Goal: Task Accomplishment & Management: Manage account settings

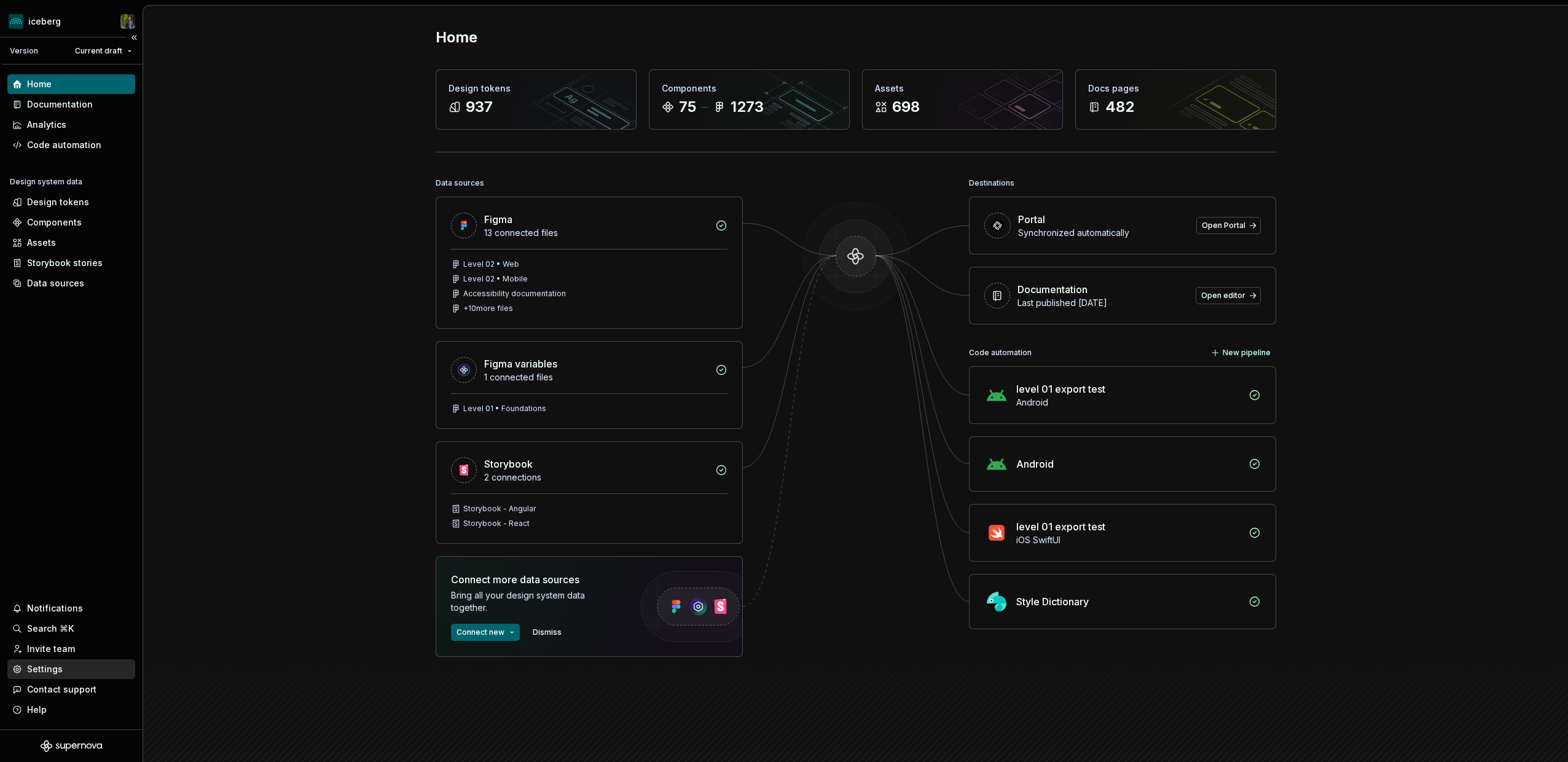
click at [56, 661] on div "Settings" at bounding box center [71, 669] width 128 height 19
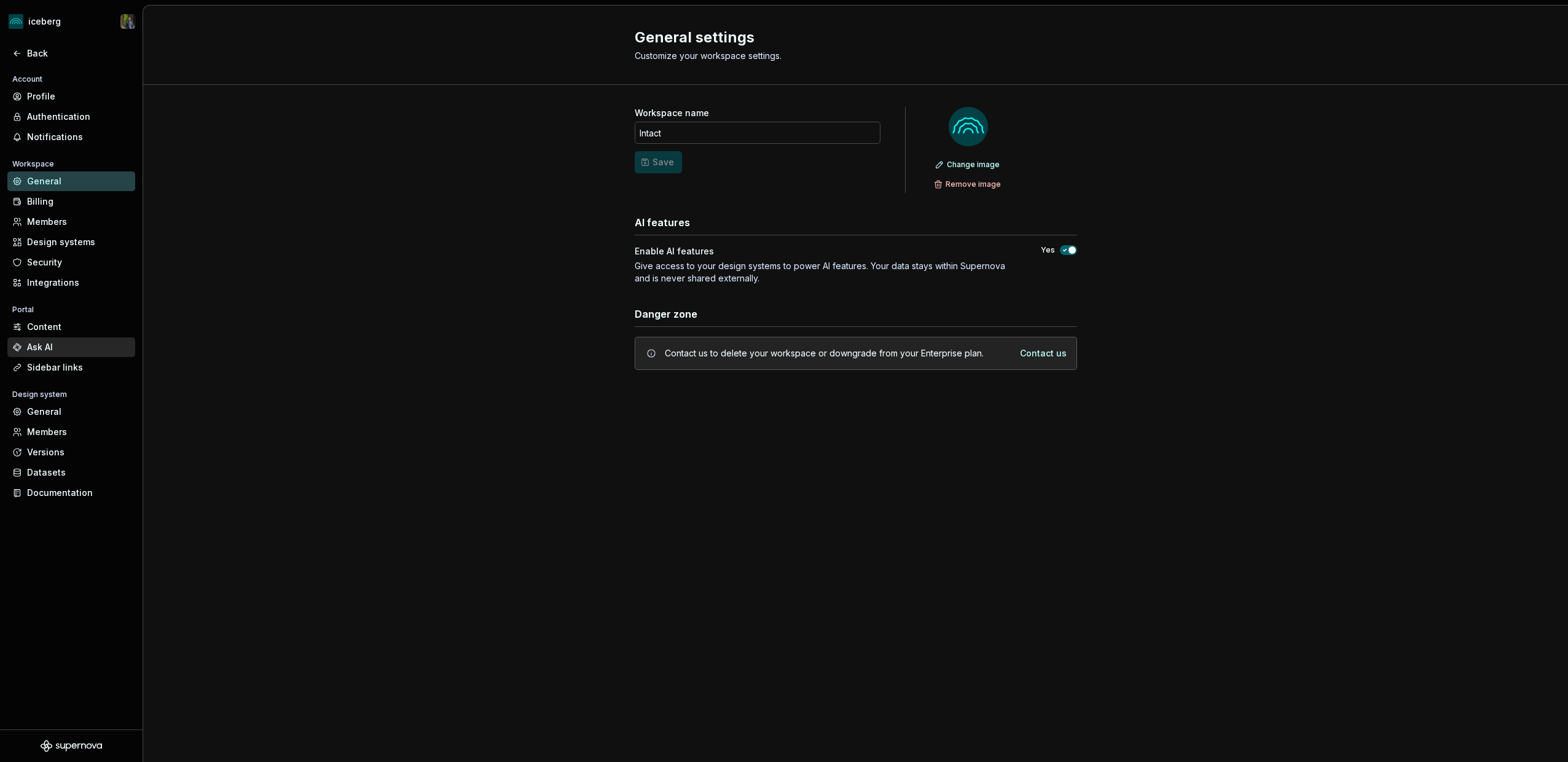
click at [60, 345] on div "Ask AI" at bounding box center [78, 348] width 103 height 12
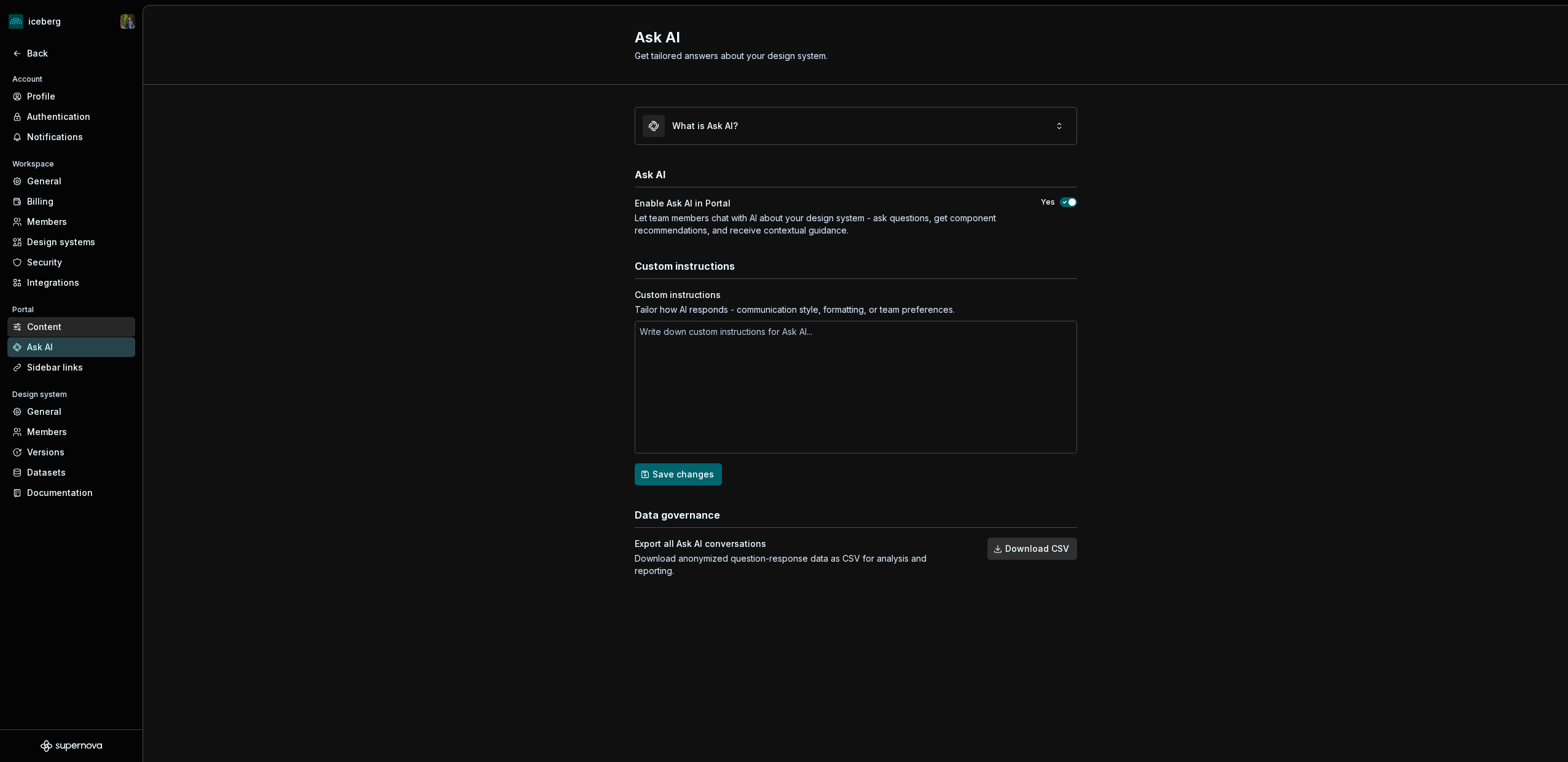
click at [66, 327] on div "Content" at bounding box center [78, 327] width 103 height 12
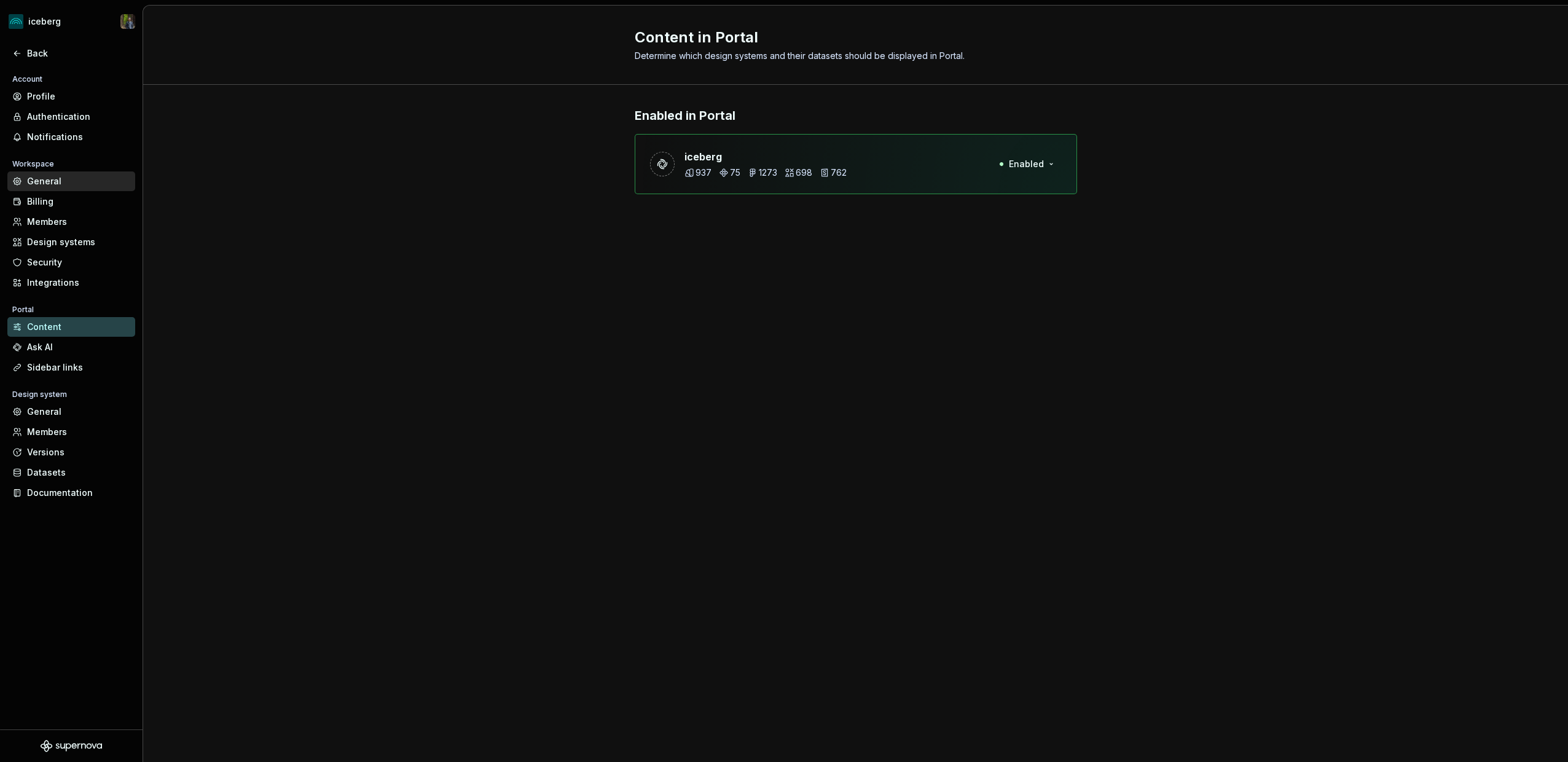
click at [67, 182] on div "General" at bounding box center [78, 182] width 103 height 12
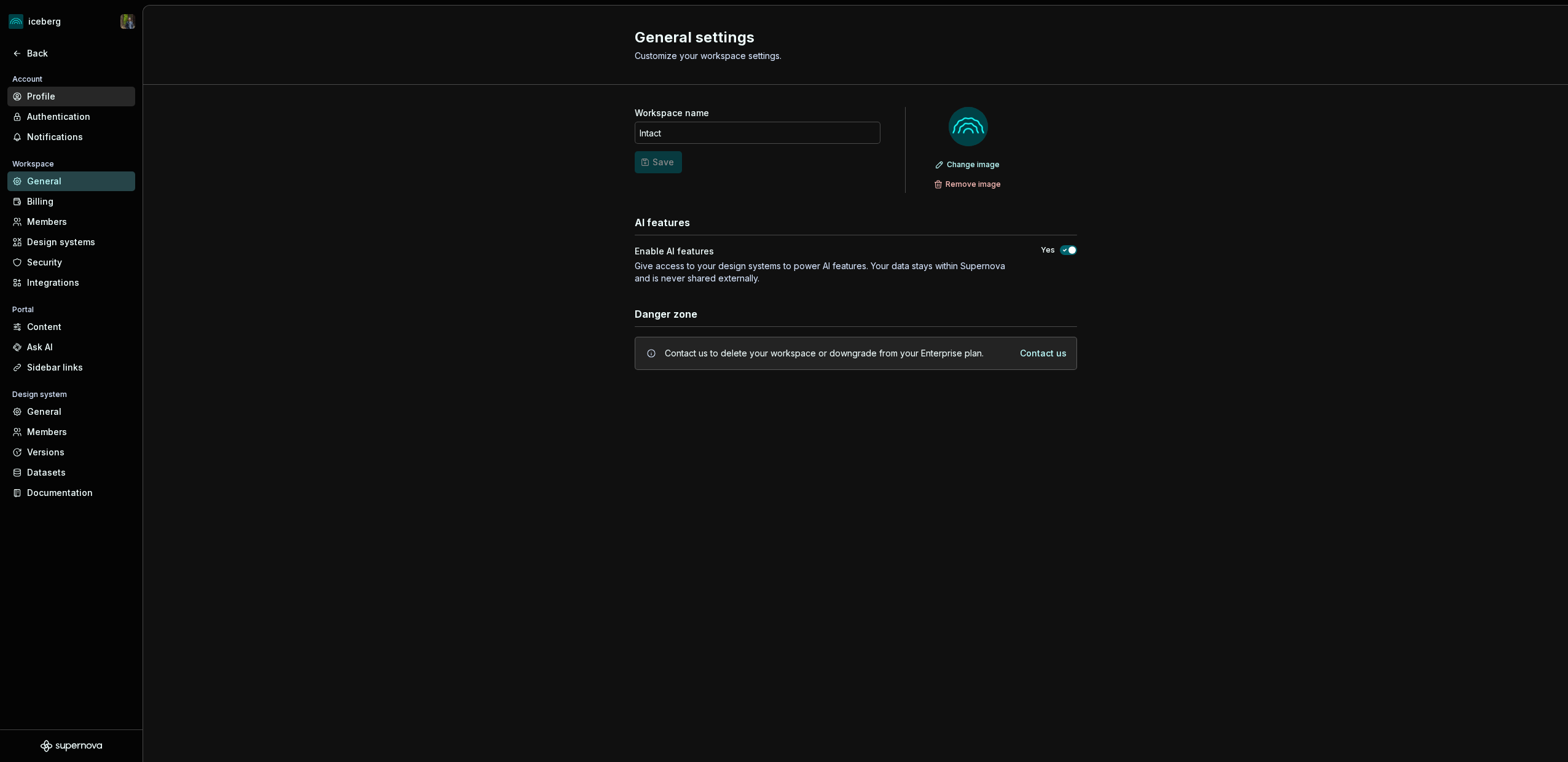
click at [59, 92] on div "Profile" at bounding box center [78, 96] width 103 height 12
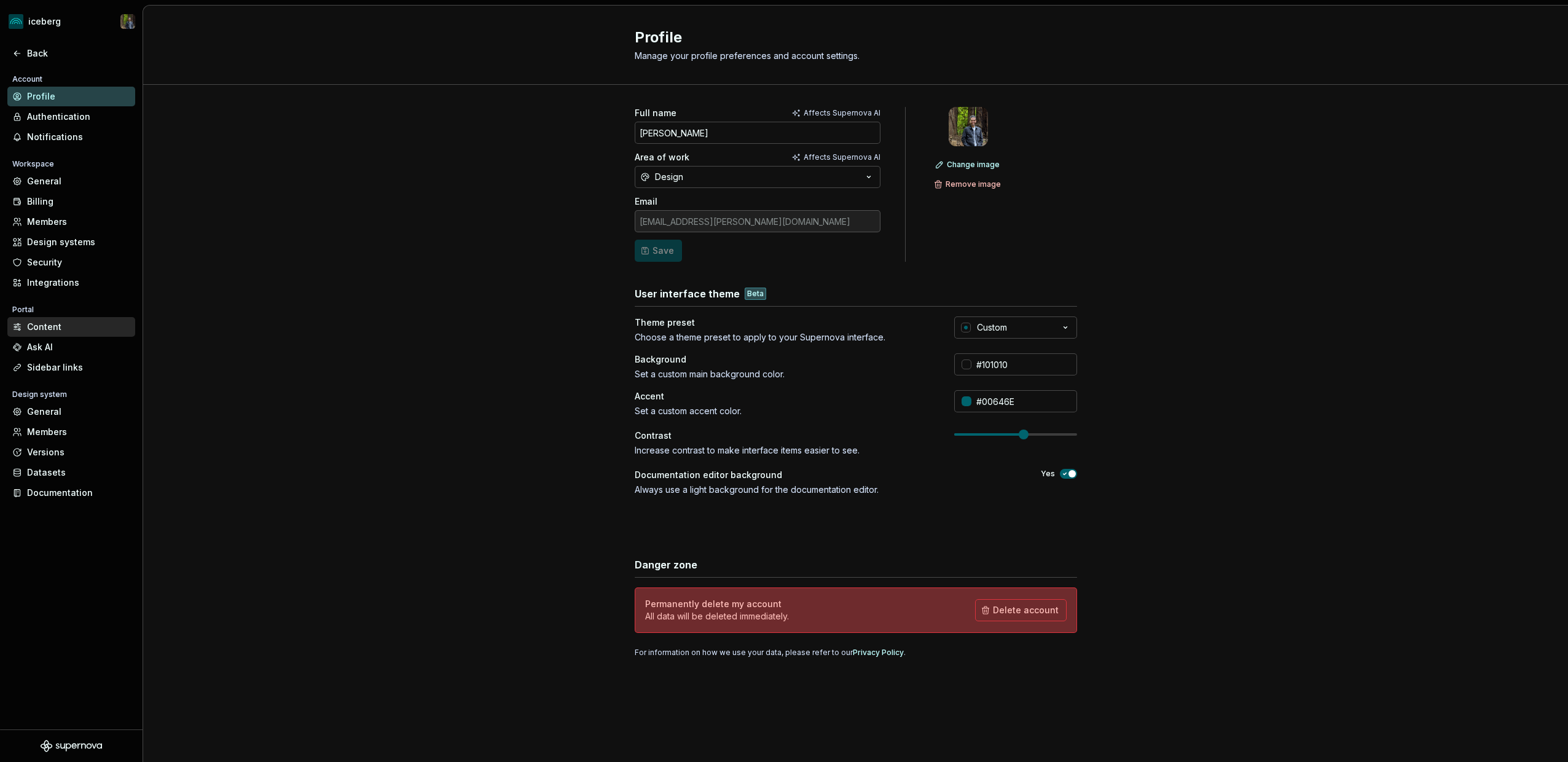
click at [60, 327] on div "Content" at bounding box center [78, 327] width 103 height 12
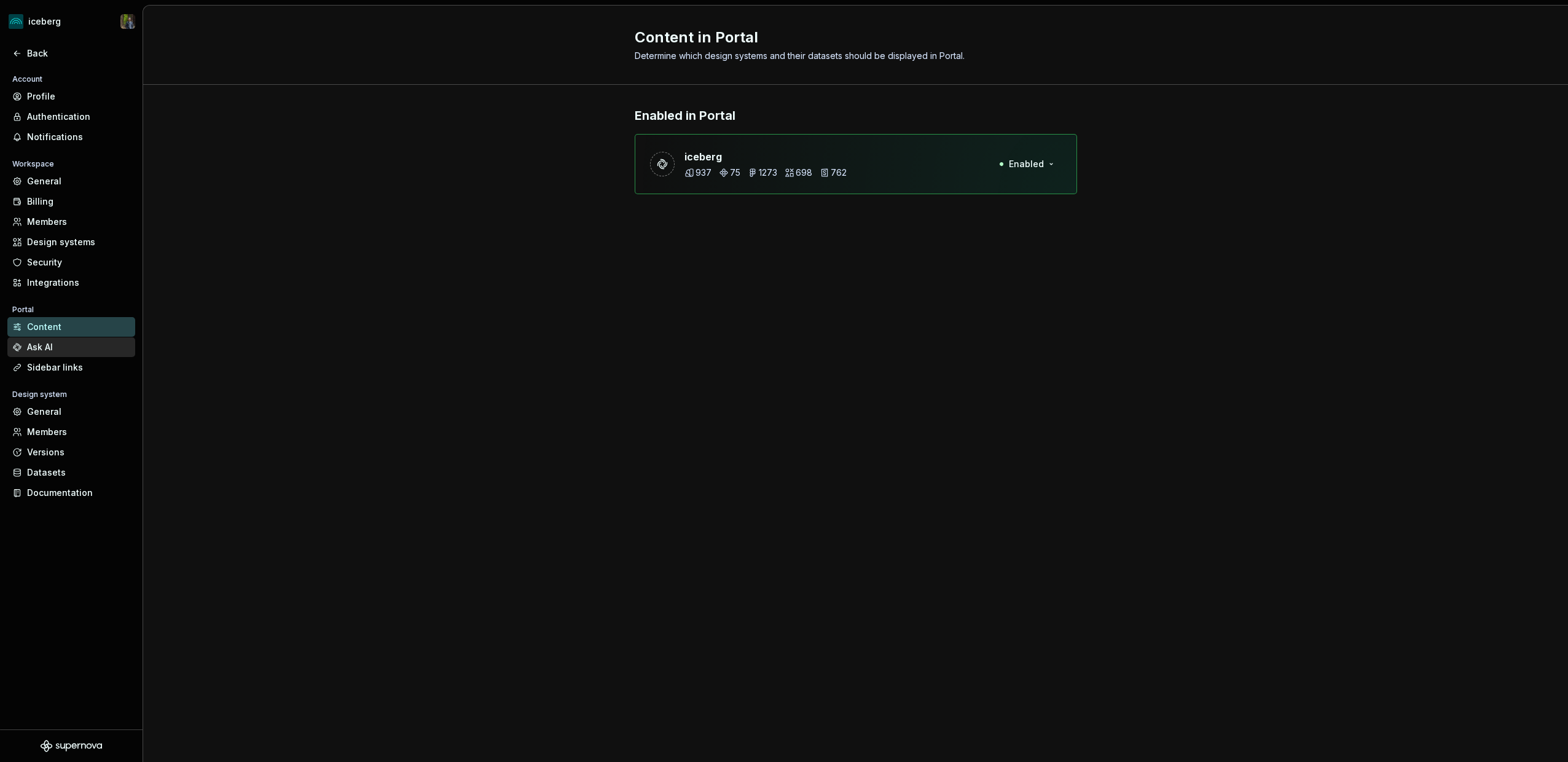
click at [63, 351] on div "Ask AI" at bounding box center [78, 348] width 103 height 12
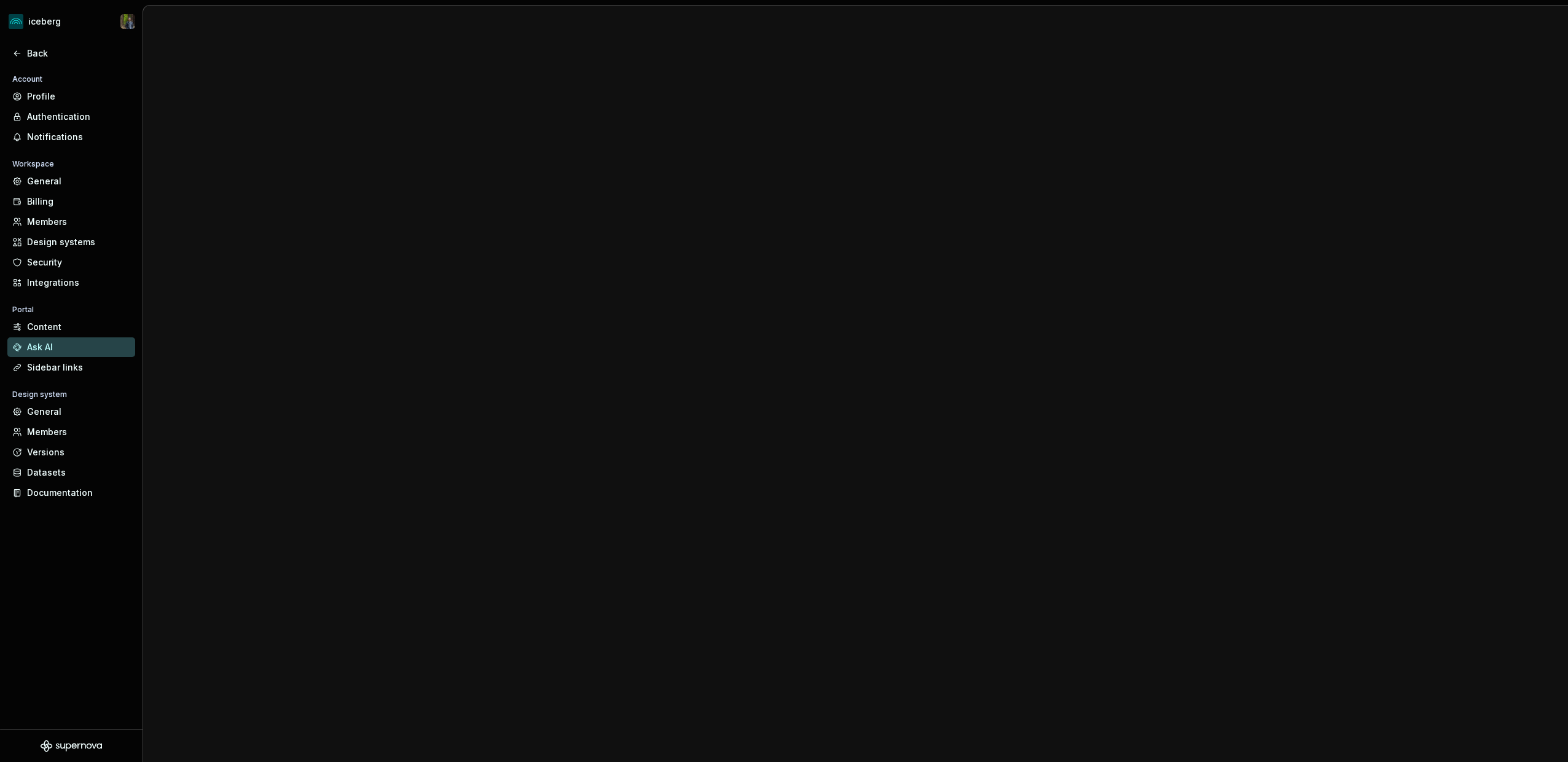
type textarea "*"
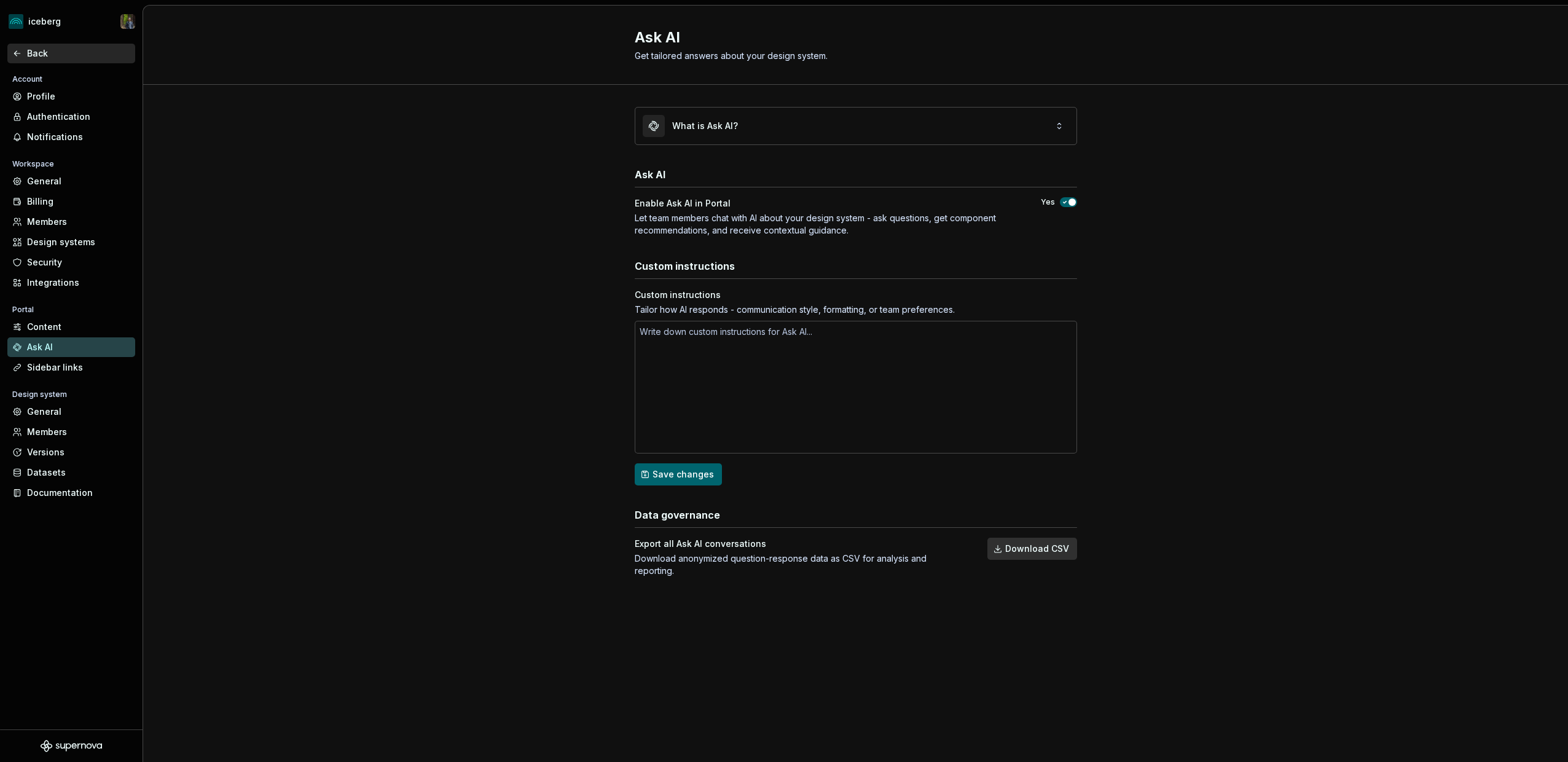
click at [34, 54] on div "Back" at bounding box center [78, 54] width 103 height 12
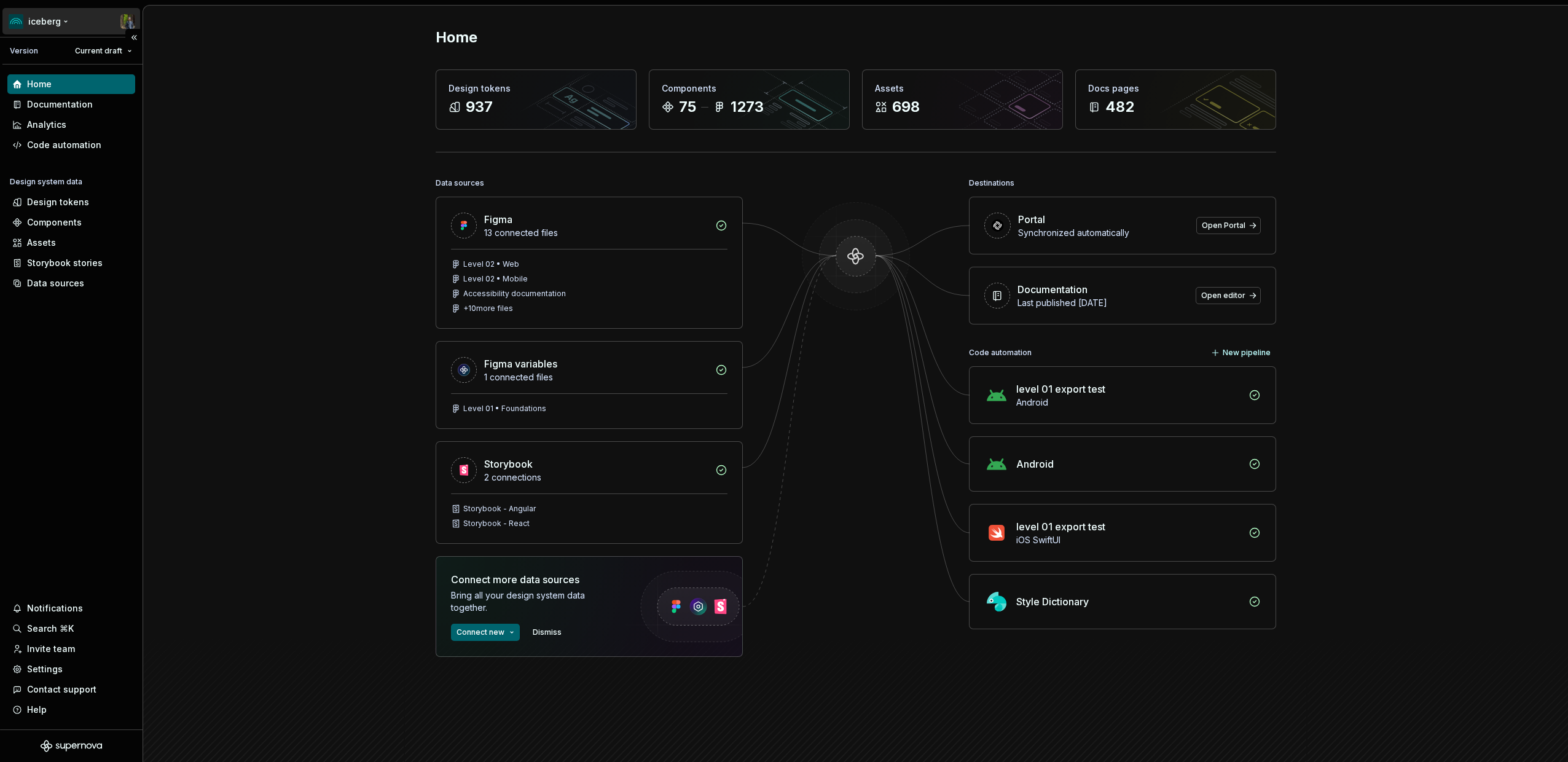
click at [49, 16] on html "iceberg Version Current draft Home Documentation Analytics Code automation Desi…" at bounding box center [784, 381] width 1568 height 762
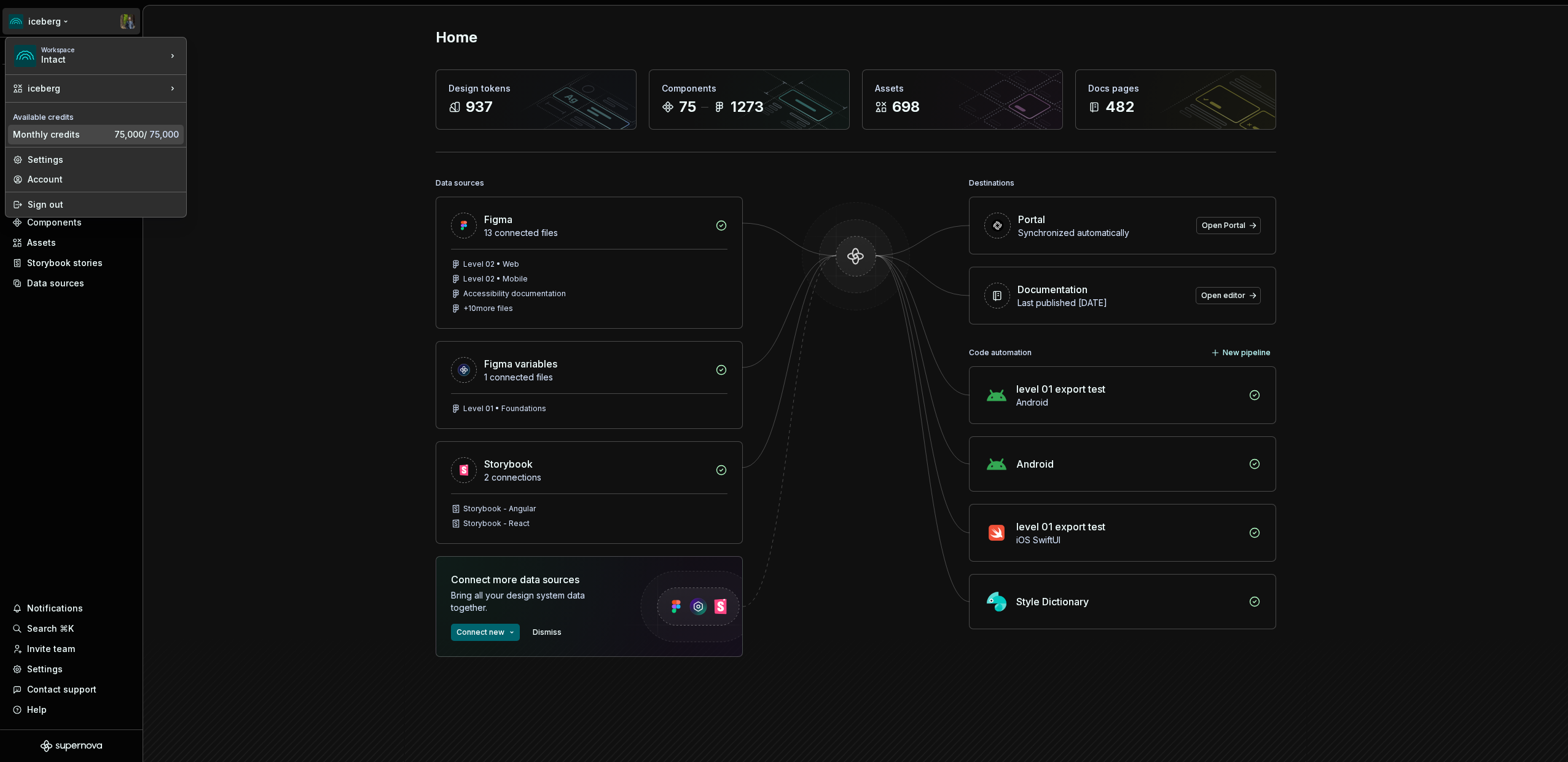
click at [46, 137] on div "Monthly credits" at bounding box center [61, 135] width 96 height 12
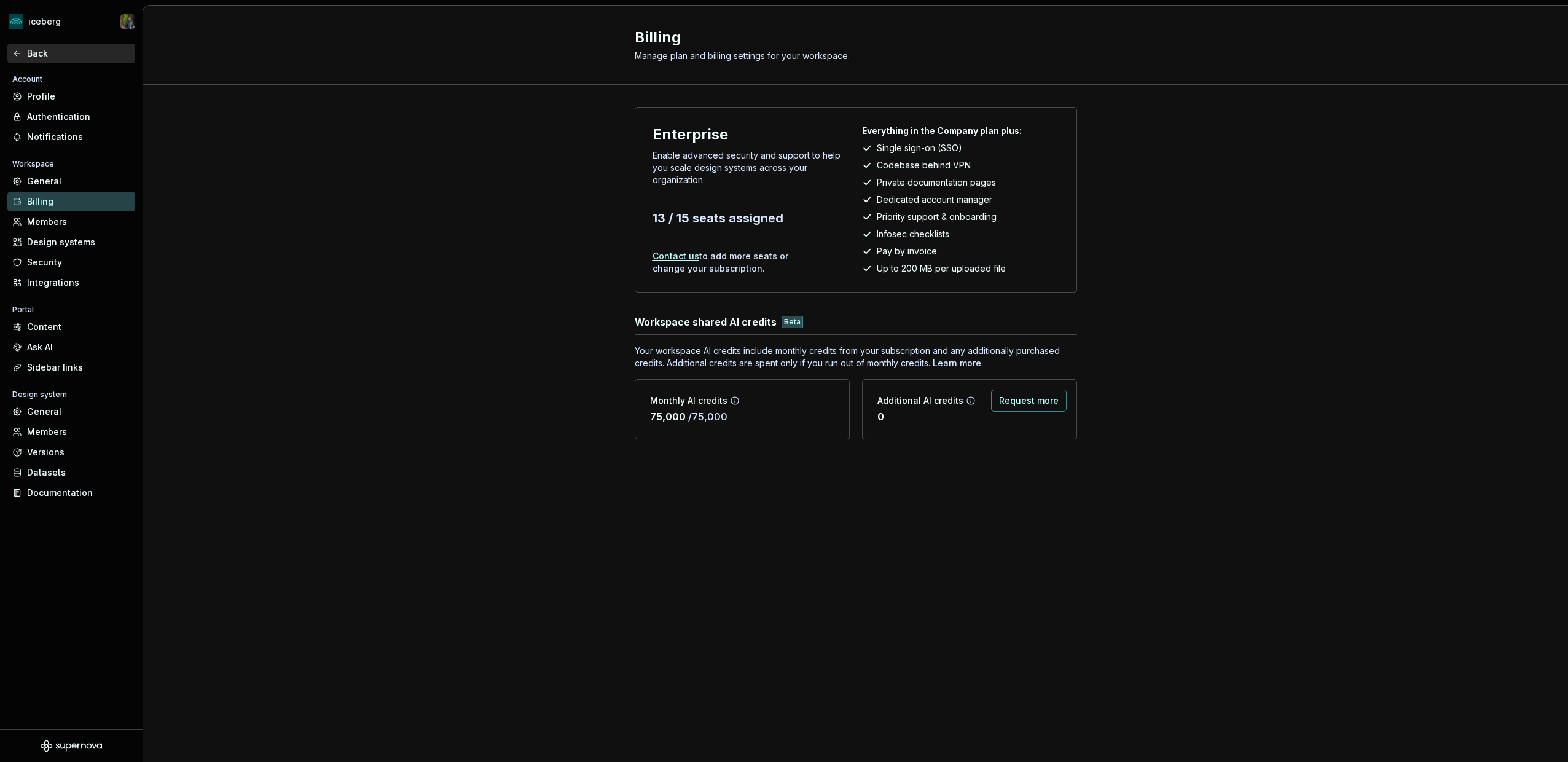
click at [29, 55] on div "Back" at bounding box center [78, 54] width 103 height 12
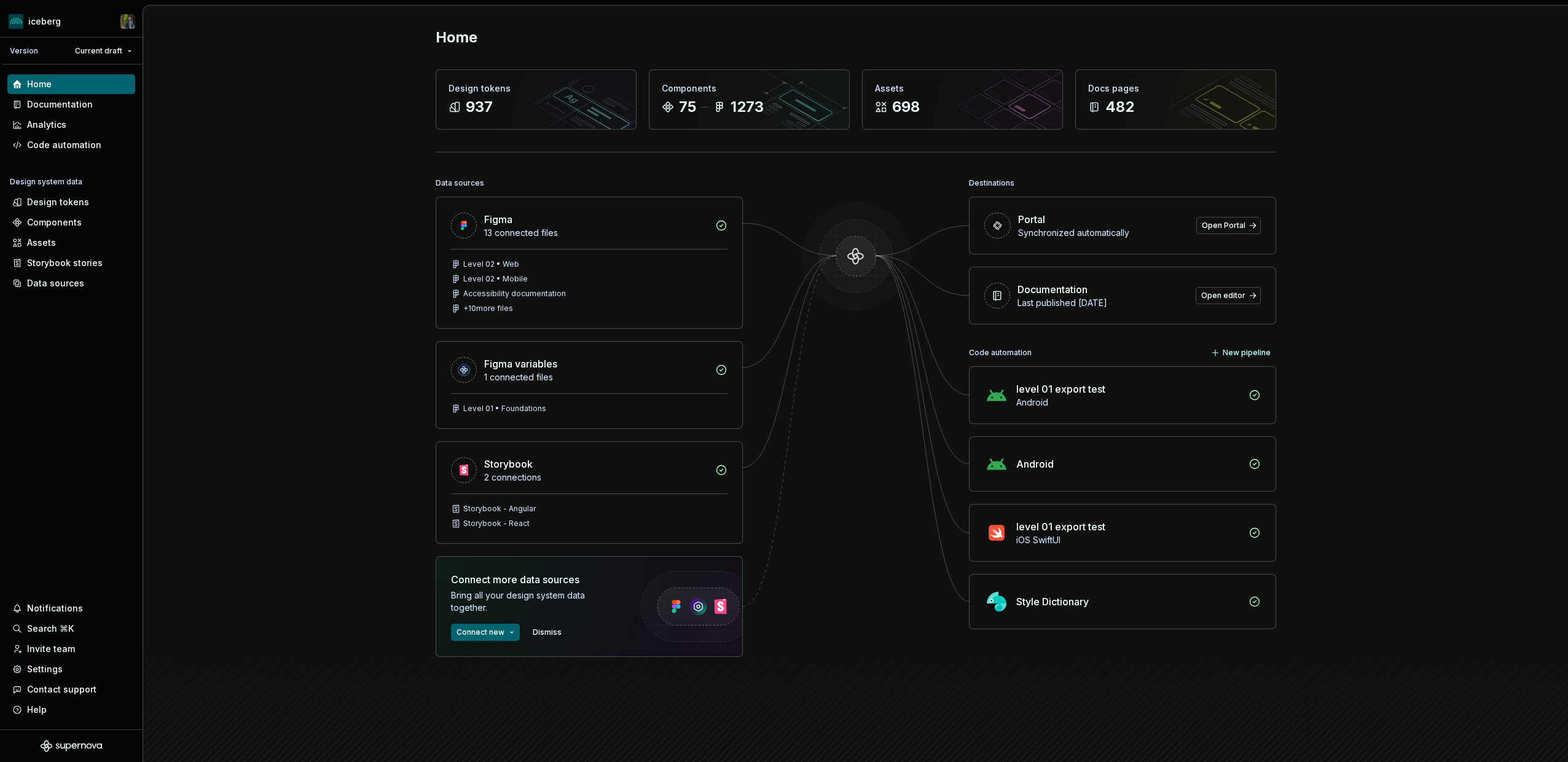
click at [219, 275] on div "Home Design tokens 937 Components 75 1273 Assets 698 Docs pages 482 Data source…" at bounding box center [855, 398] width 1425 height 785
click at [294, 489] on div "Home Design tokens 937 Components 75 1273 Assets 698 Docs pages 482 Data source…" at bounding box center [855, 398] width 1425 height 785
click at [60, 647] on div "Invite team" at bounding box center [51, 649] width 48 height 12
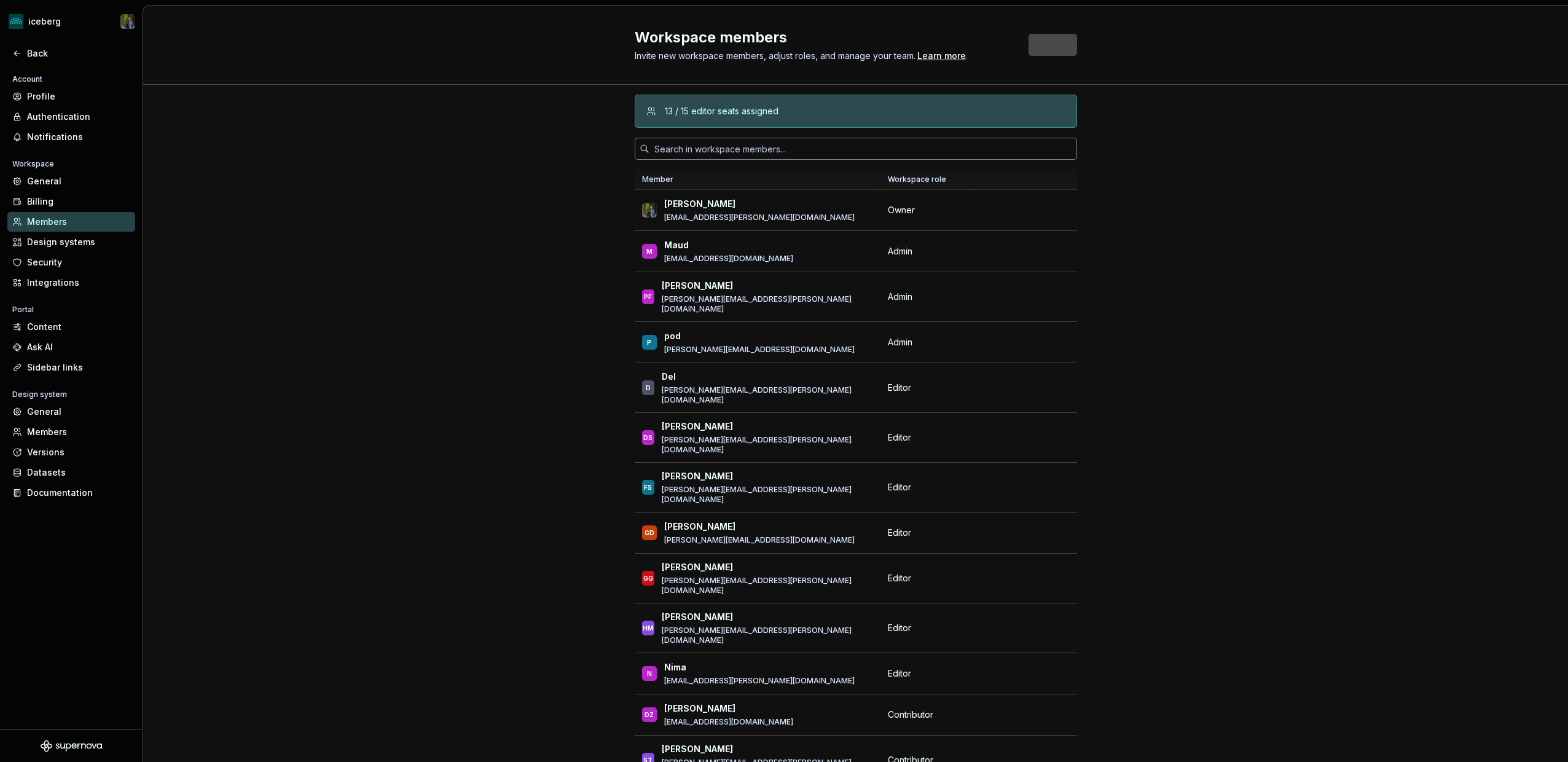
click at [764, 153] on input "text" at bounding box center [862, 148] width 427 height 23
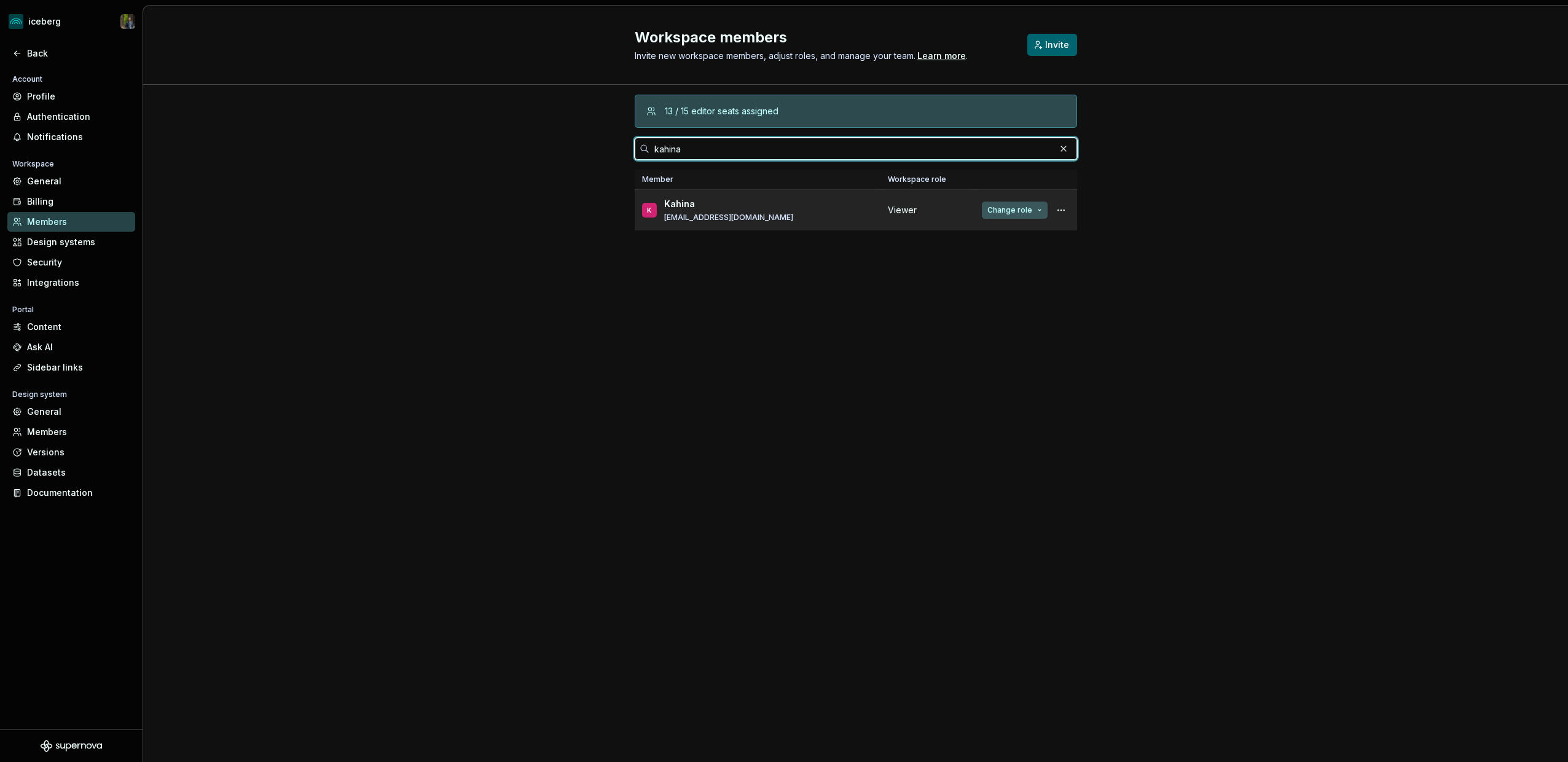
type input "kahina"
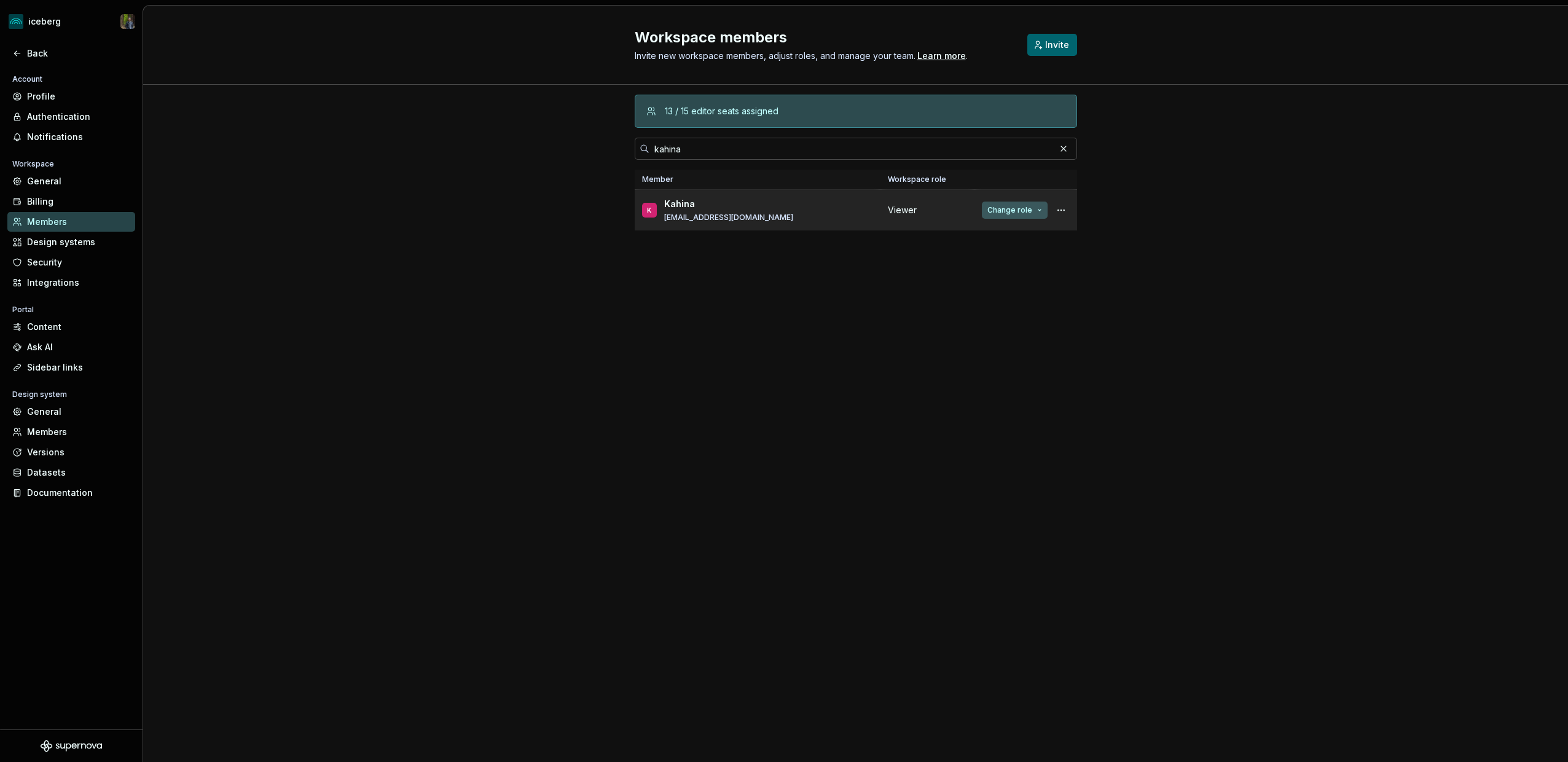
click at [1005, 214] on button "Change role" at bounding box center [1014, 210] width 66 height 17
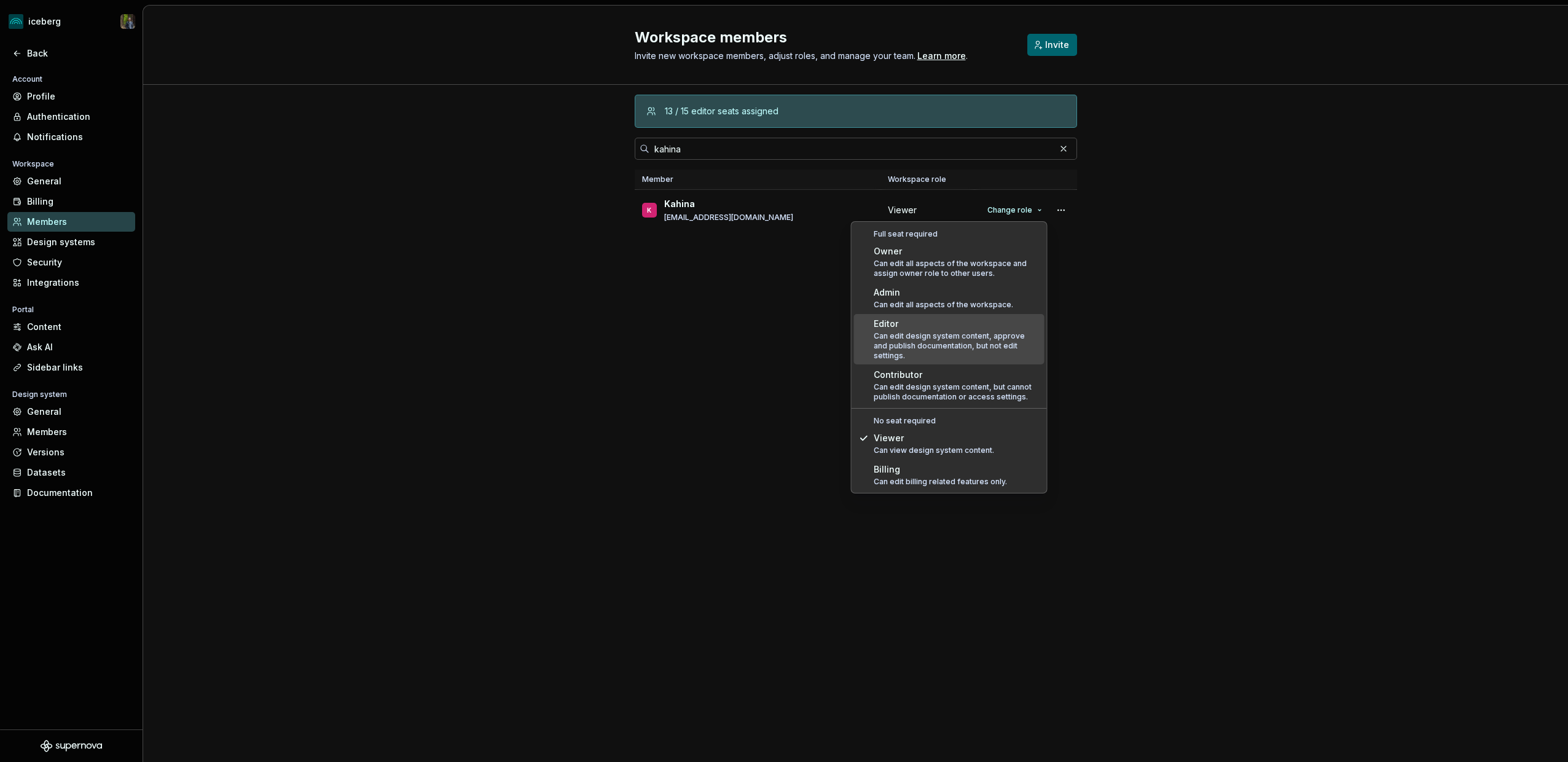
click at [922, 340] on div "Can edit design system content, approve and publish documentation, but not edit…" at bounding box center [956, 346] width 166 height 29
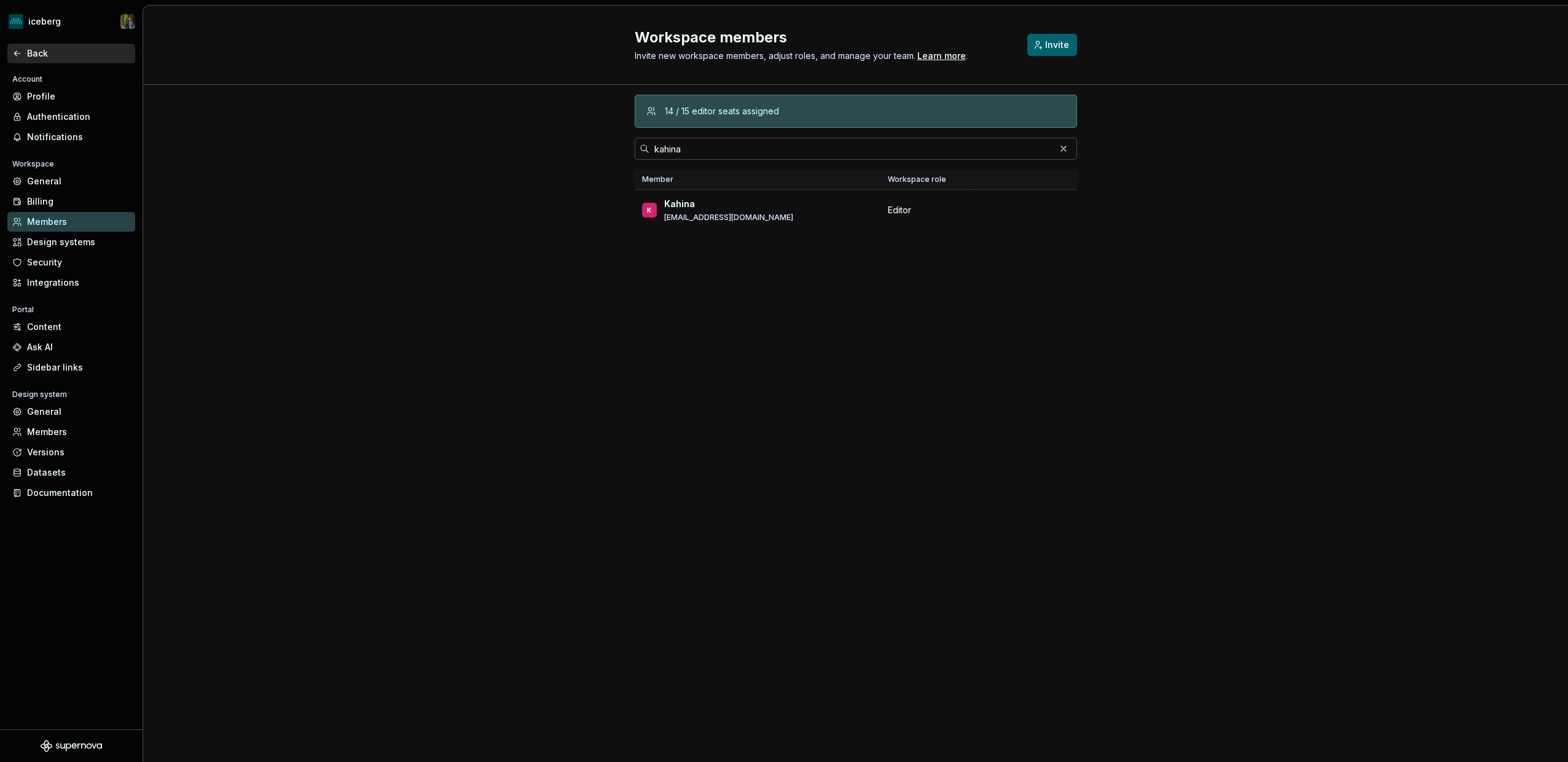
click at [34, 56] on div "Back" at bounding box center [78, 54] width 103 height 12
